Goal: Transaction & Acquisition: Purchase product/service

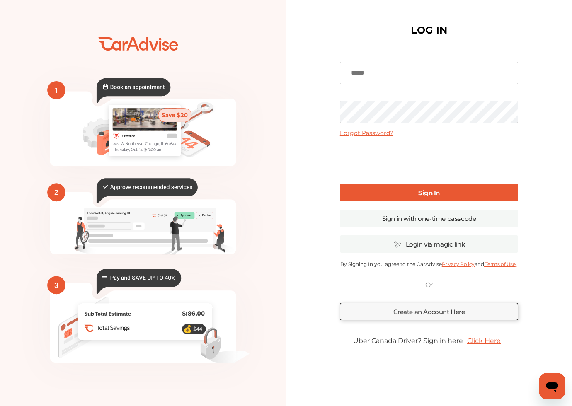
type input "**********"
click at [401, 189] on link "Sign In" at bounding box center [429, 192] width 178 height 17
click at [388, 191] on link "Sign In" at bounding box center [429, 192] width 178 height 17
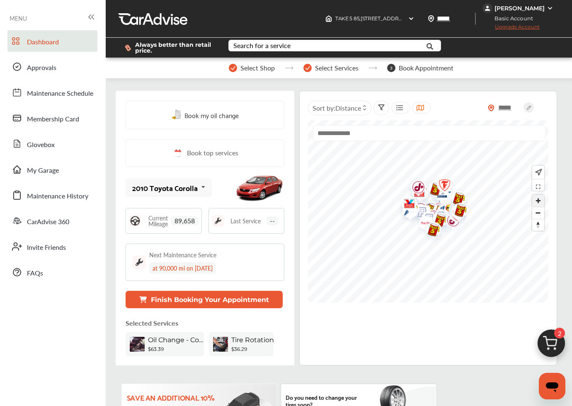
click at [541, 201] on span "Zoom in" at bounding box center [538, 201] width 12 height 12
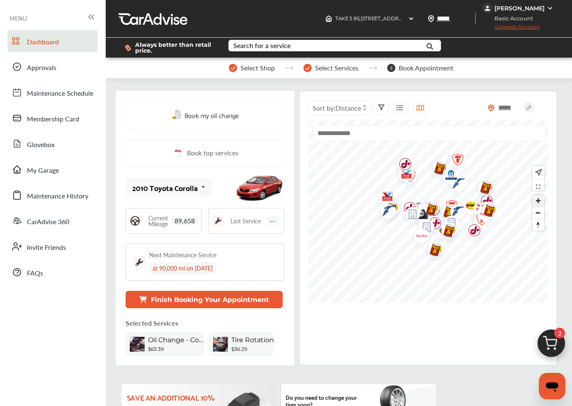
click at [541, 201] on span "Zoom in" at bounding box center [538, 201] width 12 height 12
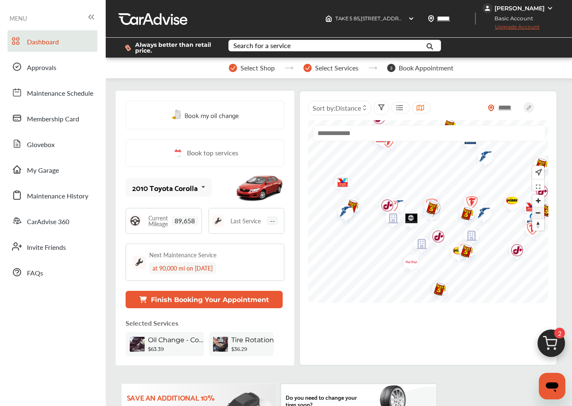
click at [540, 213] on span "Zoom out" at bounding box center [538, 213] width 12 height 12
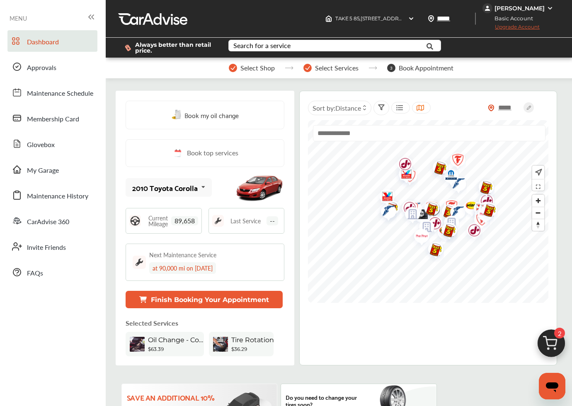
click at [262, 68] on span "Select Shop" at bounding box center [257, 67] width 34 height 7
click at [248, 49] on div "Search for a service" at bounding box center [261, 45] width 57 height 7
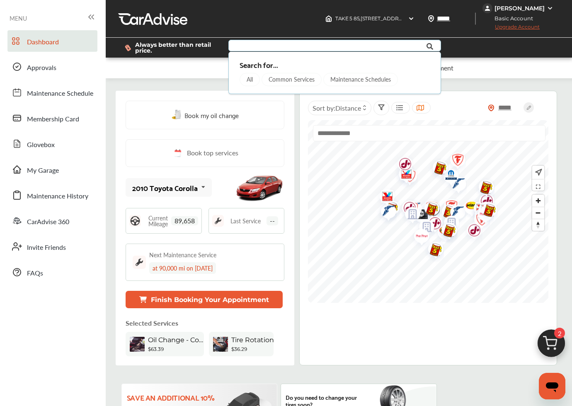
click at [243, 77] on div "All" at bounding box center [250, 79] width 20 height 13
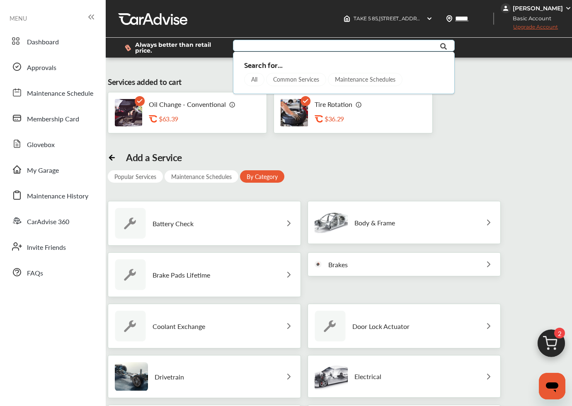
click at [238, 140] on div "Services added to cart Oil Change - Conventional .st0{fill:#FA4A1C;} $63.39 Tir…" at bounding box center [348, 384] width 481 height 641
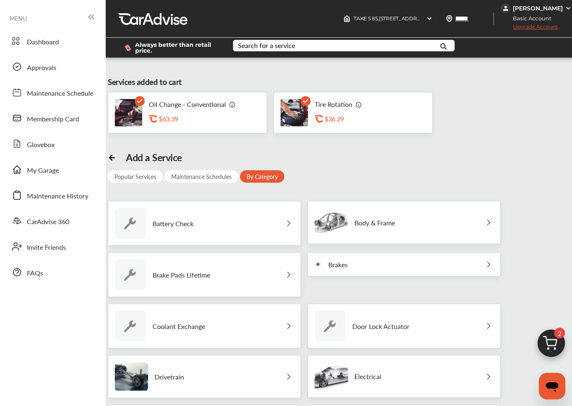
click at [111, 158] on icon at bounding box center [111, 158] width 5 height 0
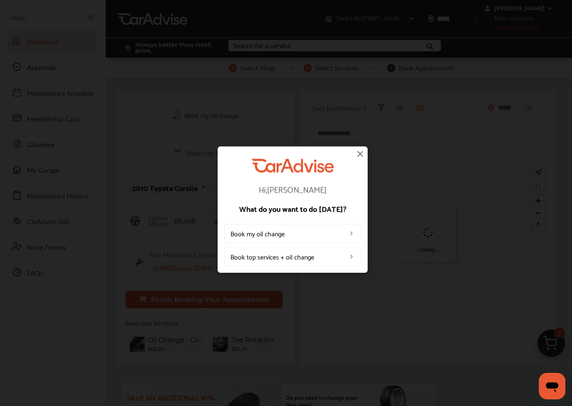
click at [362, 155] on img at bounding box center [360, 154] width 10 height 10
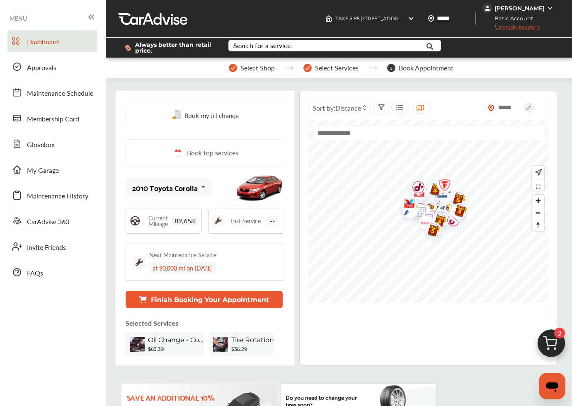
click at [550, 347] on img at bounding box center [552, 346] width 40 height 40
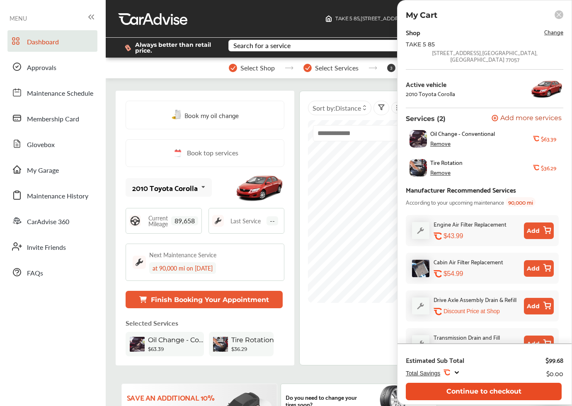
click at [458, 389] on button "Continue to checkout" at bounding box center [484, 391] width 156 height 17
